Goal: Task Accomplishment & Management: Complete application form

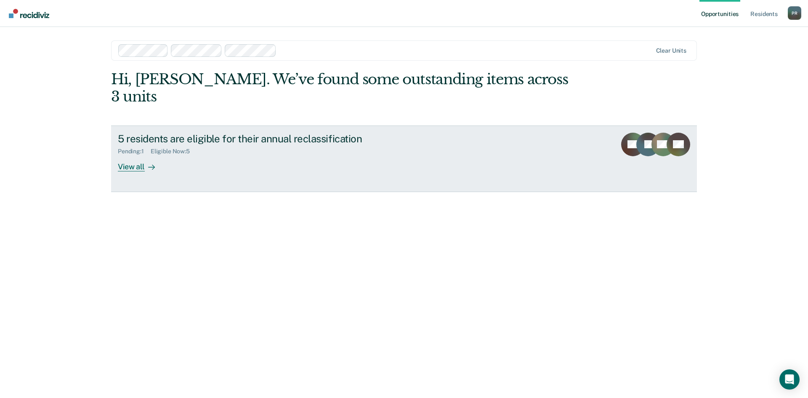
click at [131, 155] on div "View all" at bounding box center [141, 163] width 47 height 16
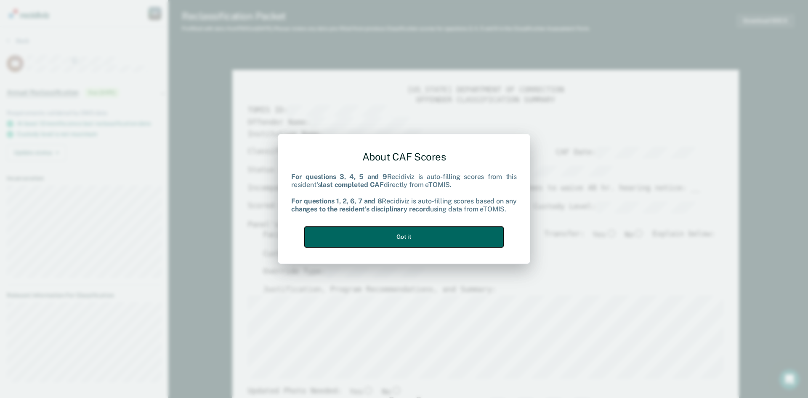
click at [407, 237] on button "Got it" at bounding box center [404, 236] width 199 height 21
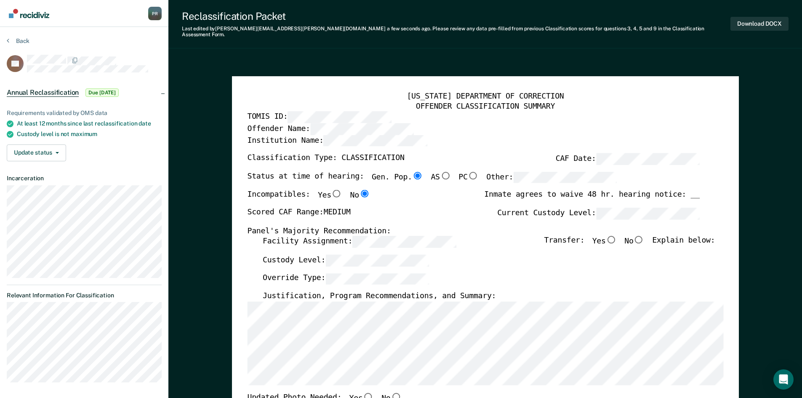
click at [643, 236] on input "No" at bounding box center [638, 240] width 11 height 8
type textarea "x"
radio input "true"
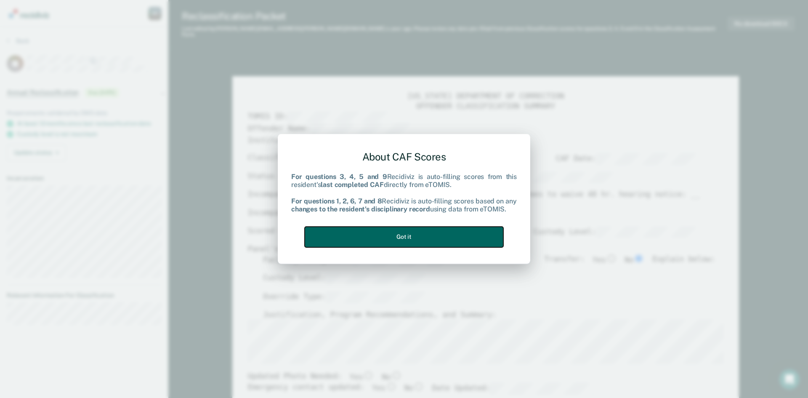
click at [410, 233] on button "Got it" at bounding box center [404, 236] width 199 height 21
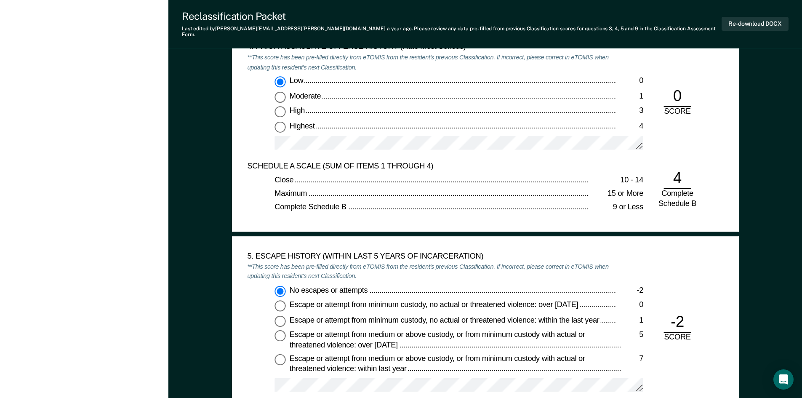
scroll to position [1087, 0]
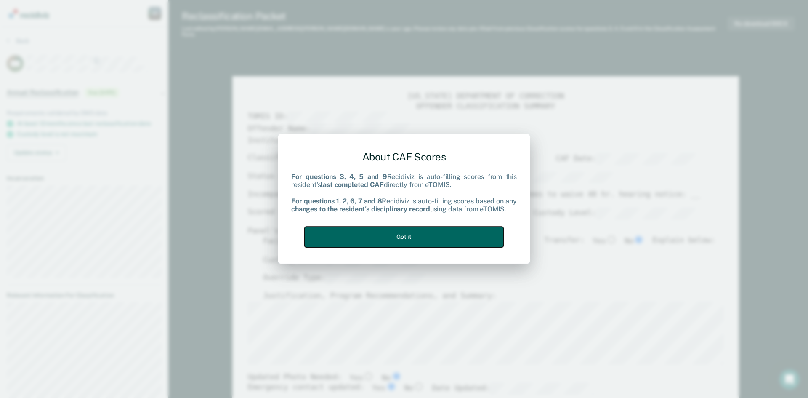
click at [420, 239] on button "Got it" at bounding box center [404, 236] width 199 height 21
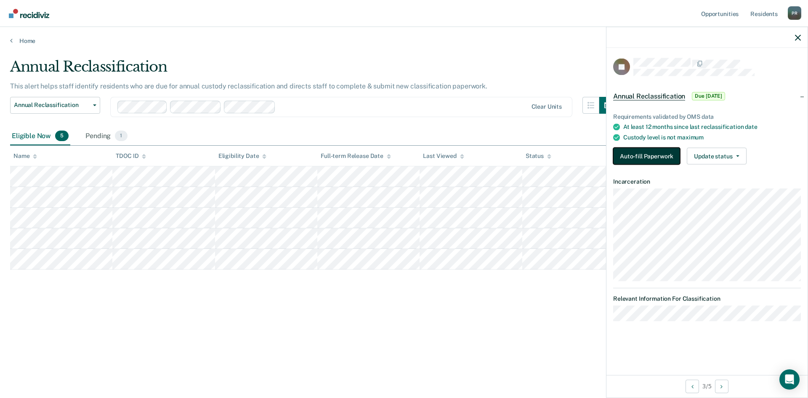
click at [641, 154] on button "Auto-fill Paperwork" at bounding box center [646, 156] width 67 height 17
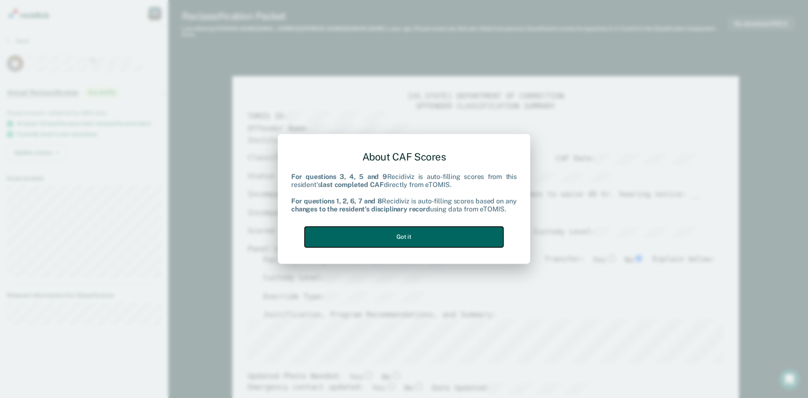
click at [423, 239] on button "Got it" at bounding box center [404, 236] width 199 height 21
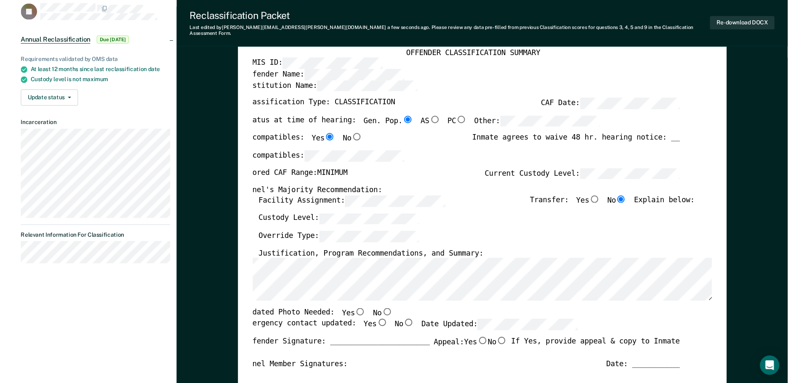
scroll to position [42, 0]
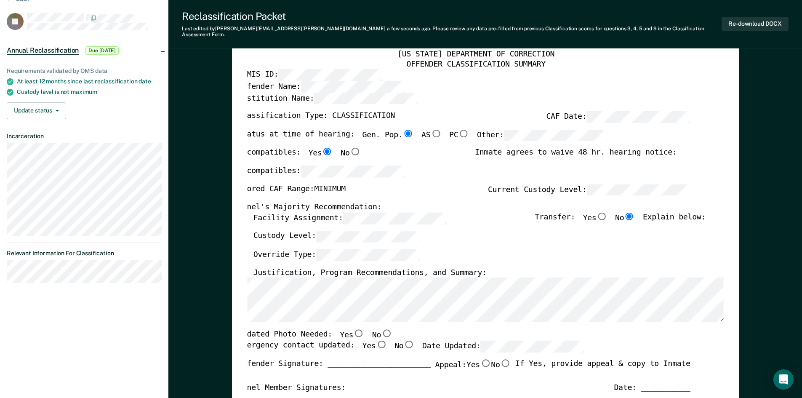
click at [381, 330] on input "No" at bounding box center [386, 334] width 11 height 8
type textarea "x"
radio input "true"
click at [375, 340] on input "Yes" at bounding box center [380, 344] width 11 height 8
type textarea "x"
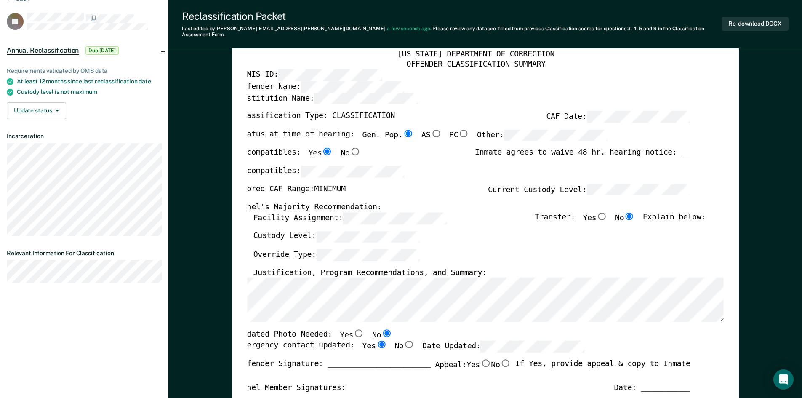
radio input "true"
click at [503, 359] on input "No" at bounding box center [505, 363] width 11 height 8
type textarea "x"
radio input "true"
click at [653, 383] on div "Date: ___________" at bounding box center [652, 388] width 76 height 10
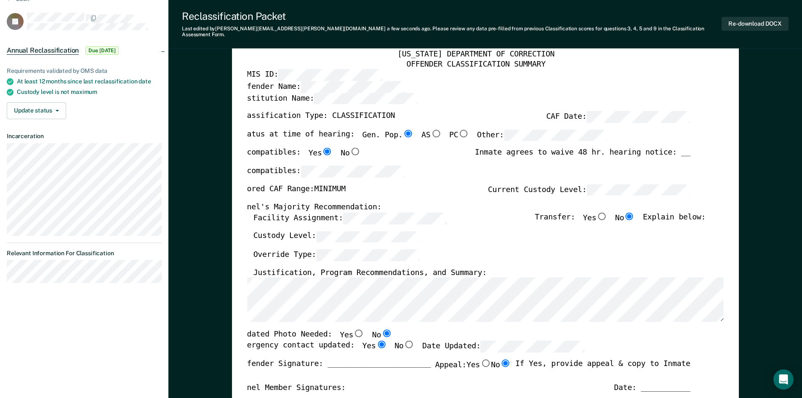
click at [653, 383] on div "Date: ___________" at bounding box center [652, 388] width 76 height 10
click at [660, 383] on div "Date: ___________" at bounding box center [652, 388] width 76 height 10
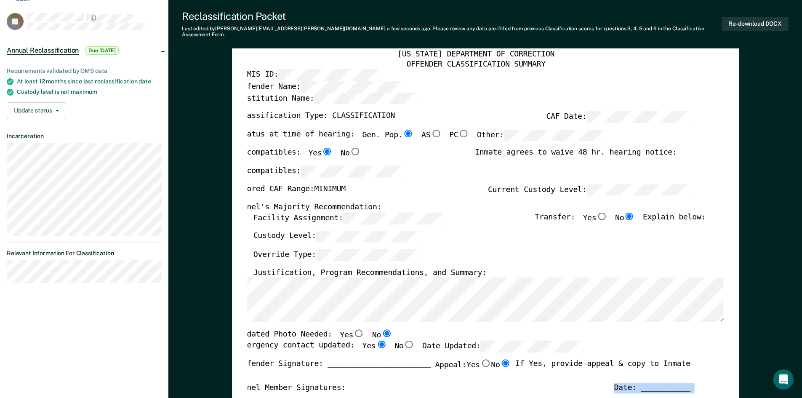
click at [660, 383] on div "Date: ___________" at bounding box center [652, 388] width 76 height 10
click at [644, 383] on div "Date: ___________" at bounding box center [652, 388] width 76 height 10
click at [653, 383] on div "Date: ___________" at bounding box center [652, 388] width 76 height 10
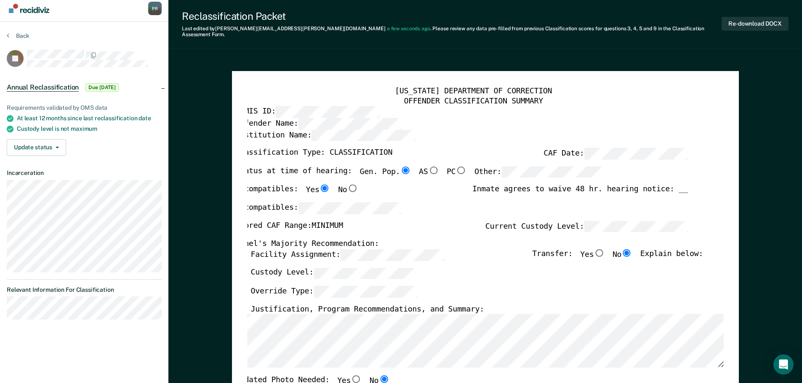
scroll to position [0, 0]
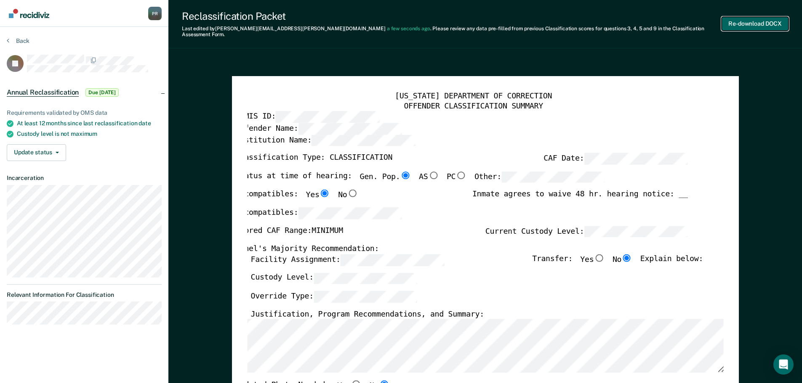
click at [754, 20] on button "Re-download DOCX" at bounding box center [754, 24] width 67 height 14
type textarea "x"
